Goal: Information Seeking & Learning: Learn about a topic

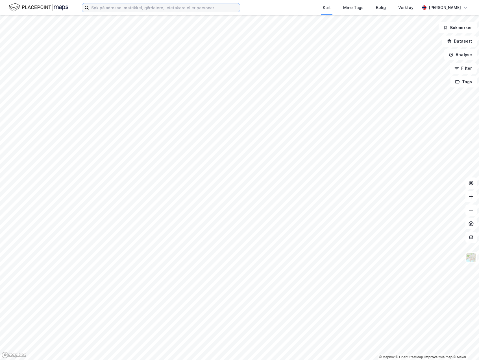
click at [222, 9] on input at bounding box center [164, 7] width 151 height 8
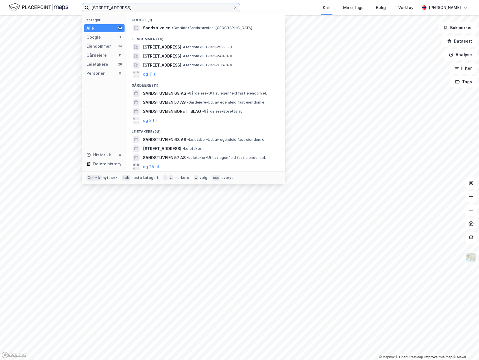
type input "[STREET_ADDRESS]"
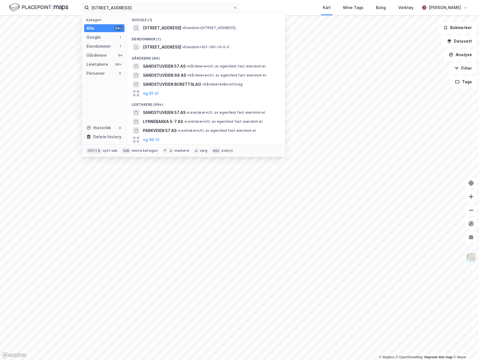
click at [213, 27] on span "• Eiendom • [STREET_ADDRESS]" at bounding box center [208, 28] width 53 height 5
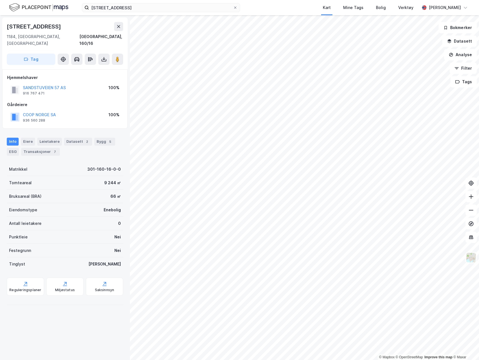
click at [16, 250] on div "Reguleringsplaner" at bounding box center [25, 287] width 37 height 18
